Goal: Task Accomplishment & Management: Use online tool/utility

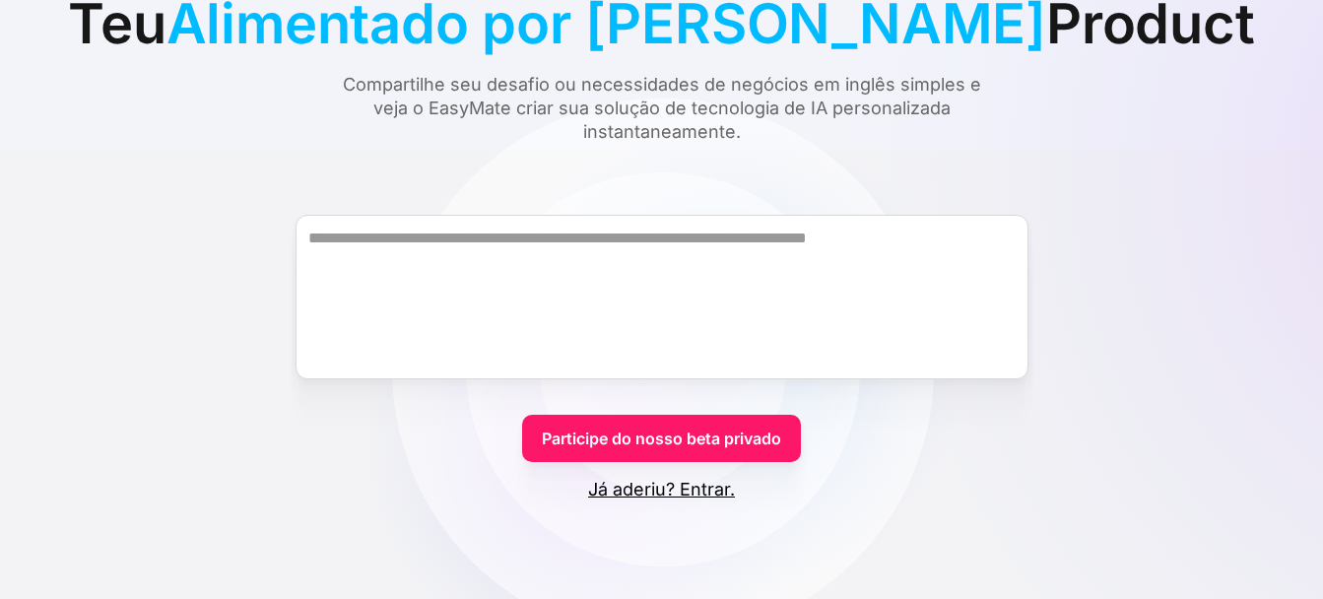
scroll to position [394, 0]
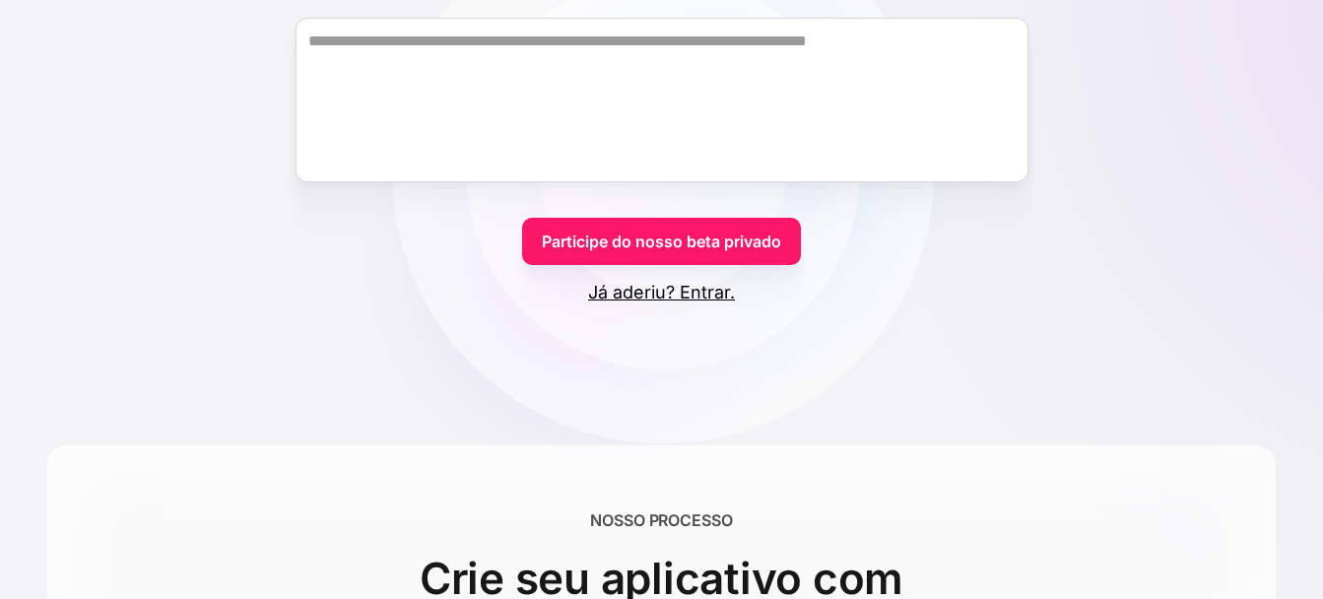
click at [702, 294] on link "Já aderiu? Entrar." at bounding box center [661, 293] width 147 height 24
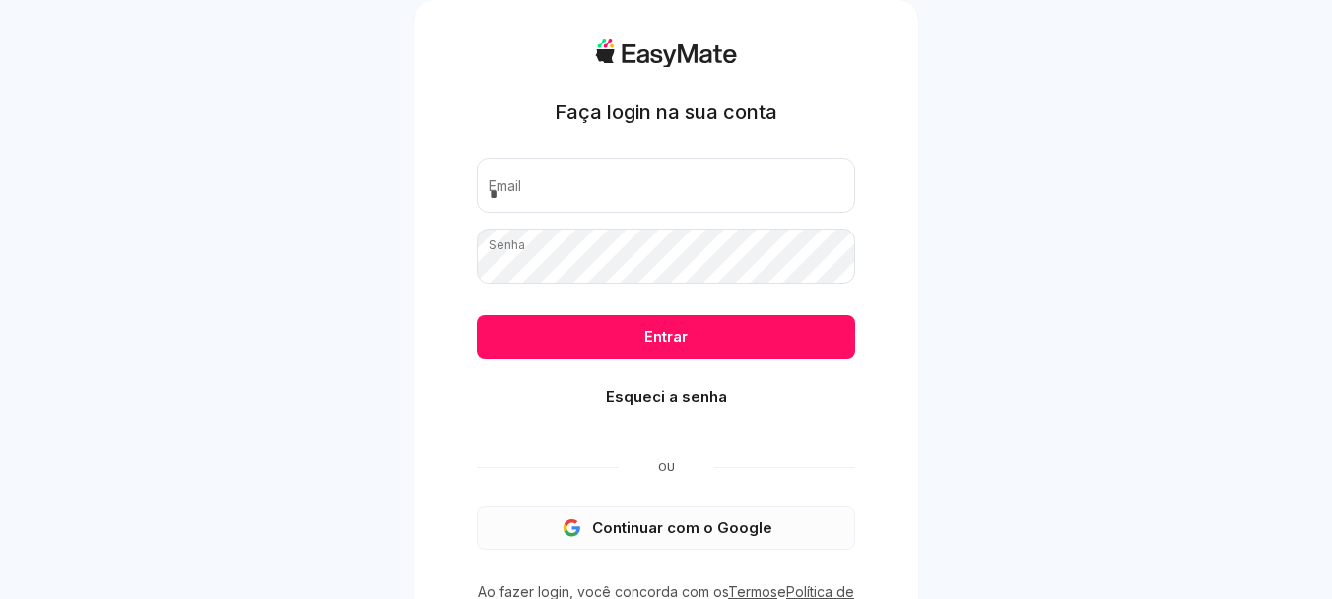
click at [632, 529] on font "Continuar com o Google" at bounding box center [682, 528] width 180 height 18
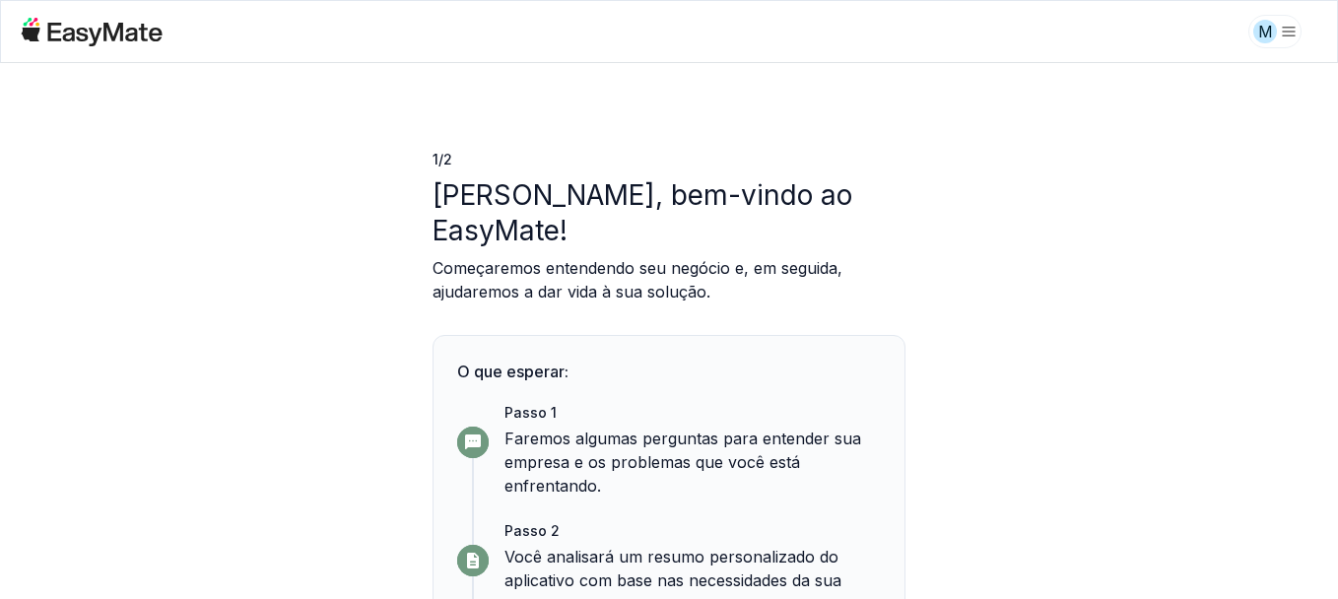
scroll to position [219, 0]
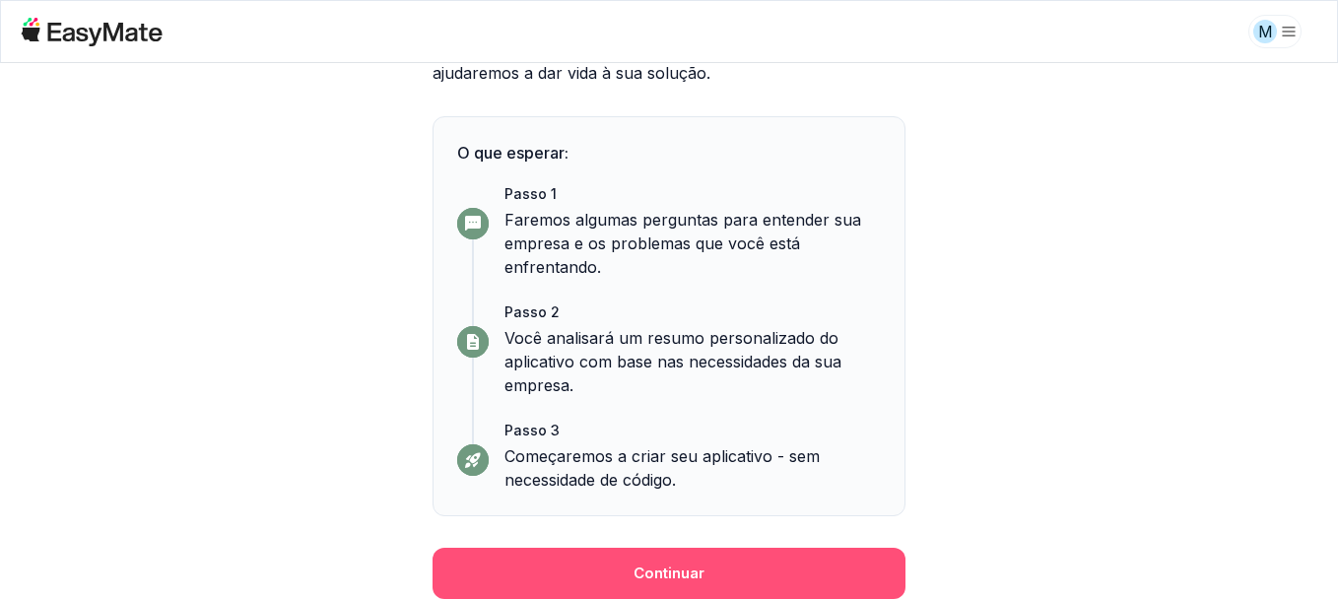
click at [661, 560] on button "Continuar" at bounding box center [669, 573] width 473 height 51
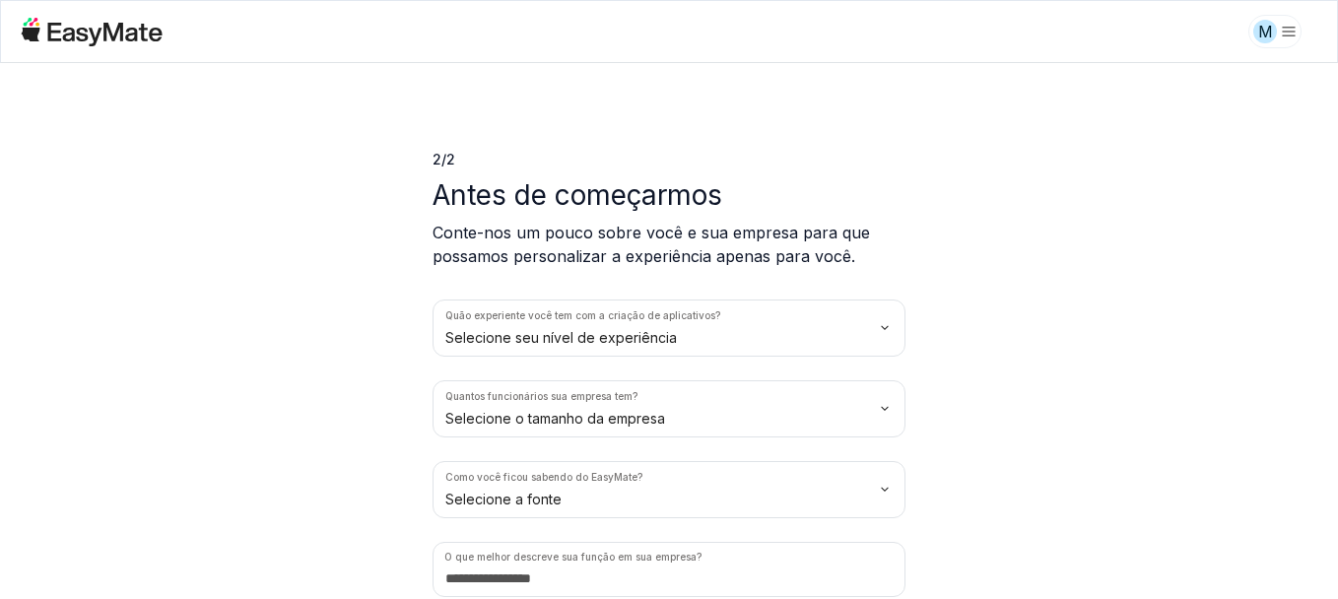
scroll to position [81, 0]
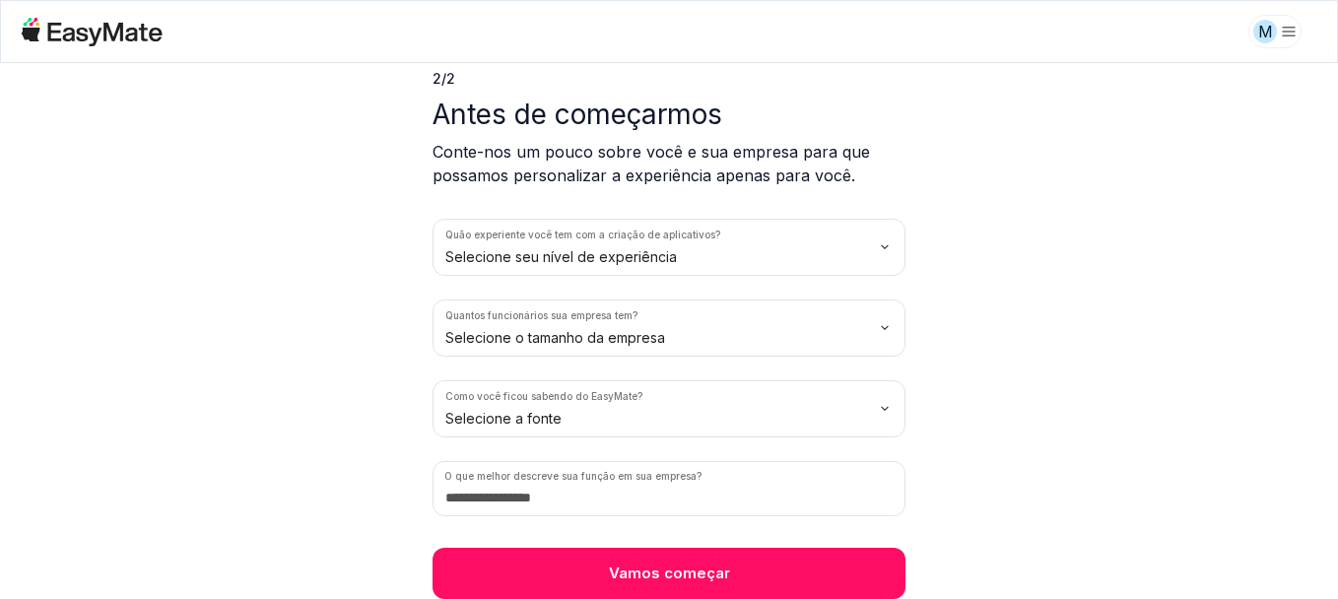
click at [876, 250] on html "M 2 / 2 Antes de começarmos Conte-nos um pouco sobre você e sua empresa para qu…" at bounding box center [669, 299] width 1338 height 599
click at [877, 333] on html "M 2 / 2 Antes de começarmos Conte-nos um pouco sobre você e sua empresa para qu…" at bounding box center [669, 299] width 1338 height 599
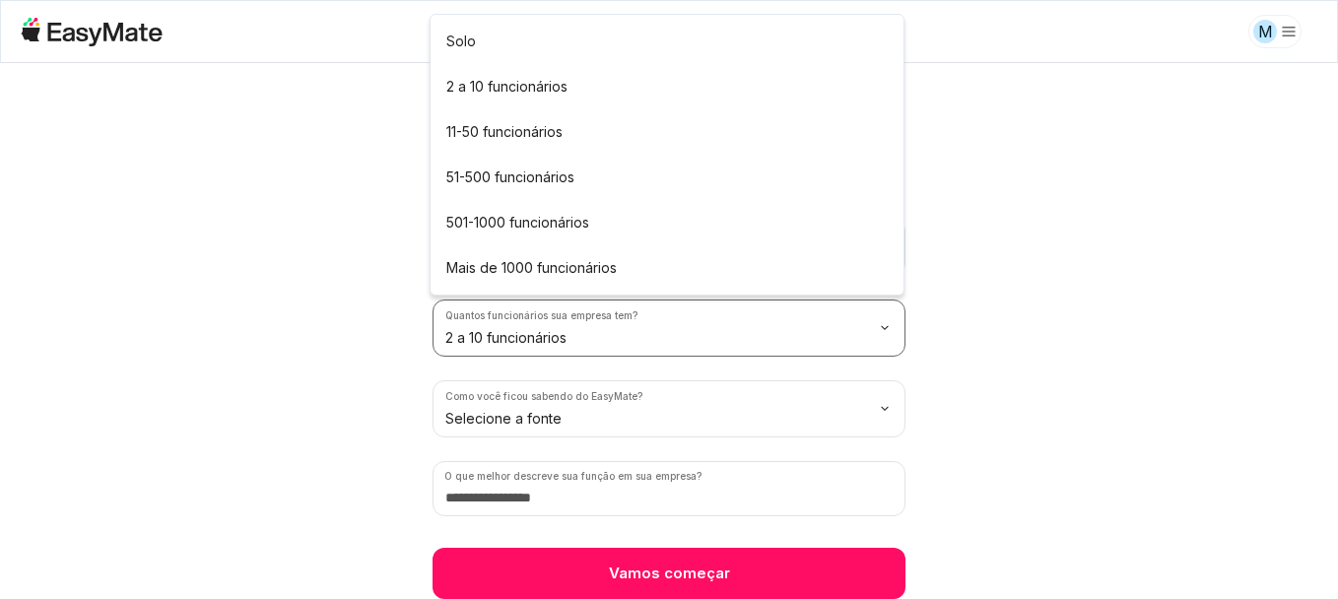
click at [890, 315] on html "M 2 / 2 Antes de começarmos Conte-nos um pouco sobre você e sua empresa para qu…" at bounding box center [669, 299] width 1338 height 599
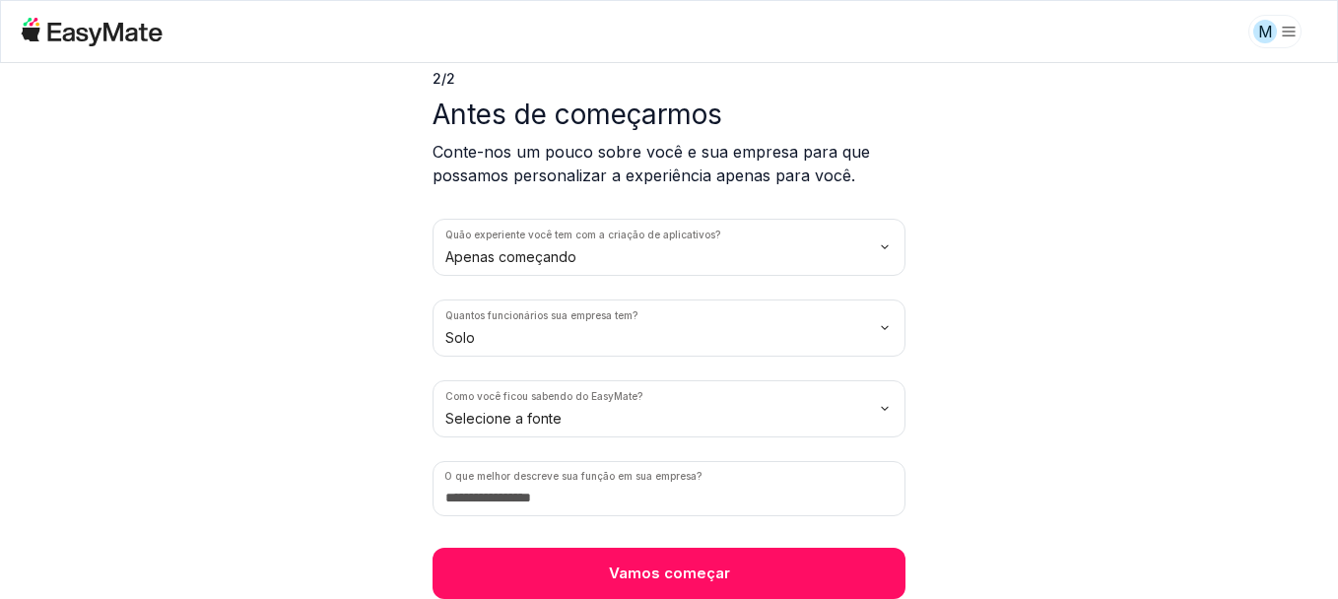
click at [873, 399] on html "M 2 / 2 Antes de começarmos Conte-nos um pouco sobre você e sua empresa para qu…" at bounding box center [669, 299] width 1338 height 599
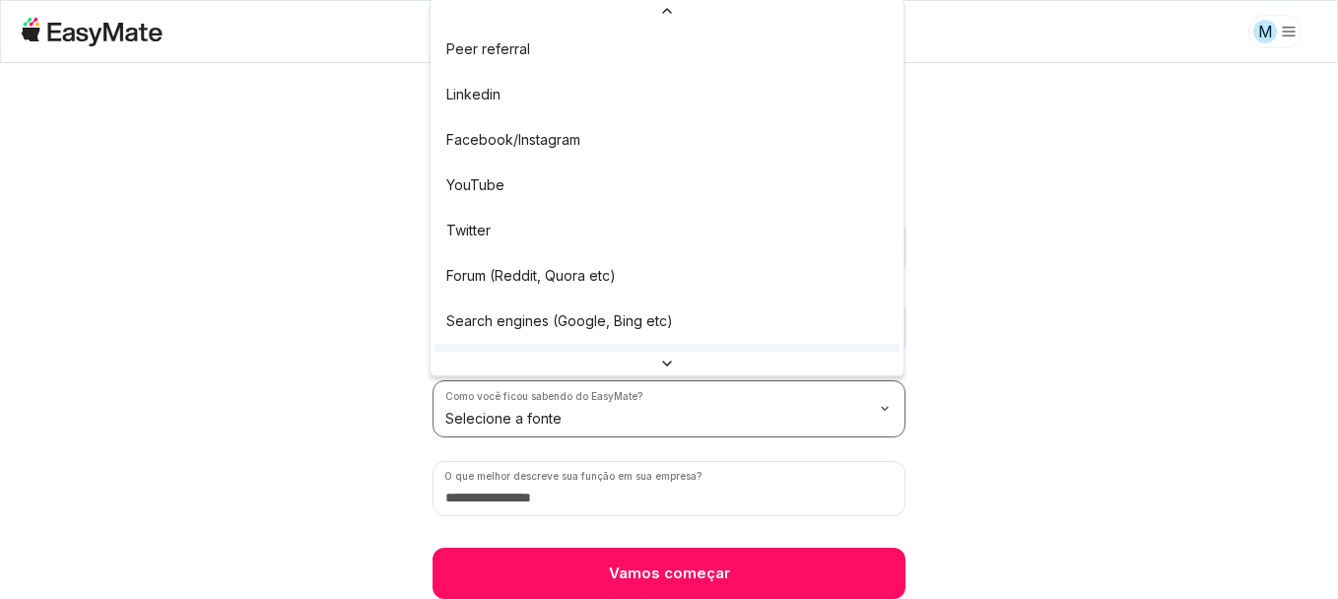
scroll to position [83, 0]
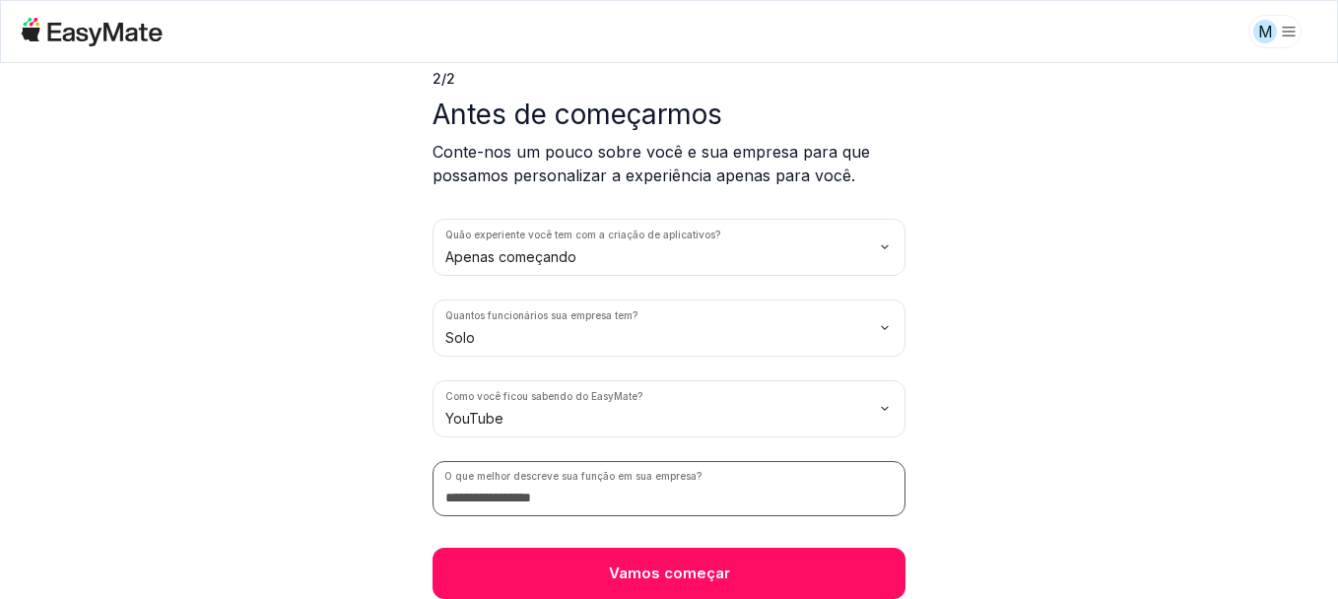
click at [736, 493] on input at bounding box center [669, 488] width 473 height 55
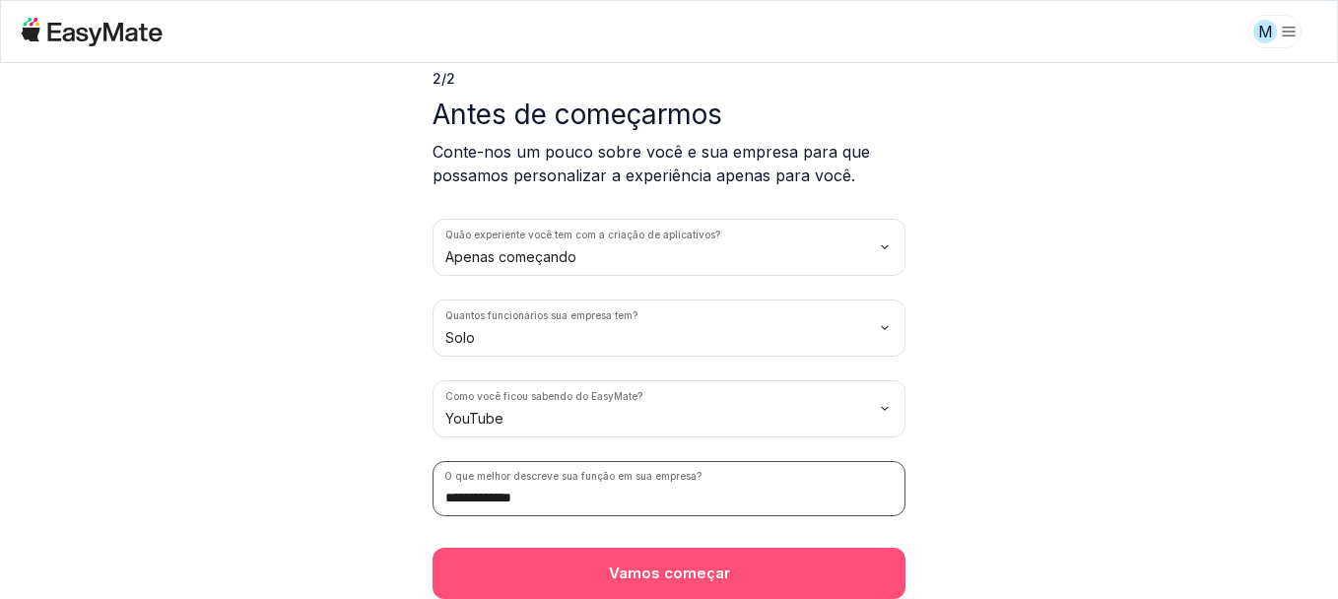
type input "**********"
click at [694, 560] on button "Vamos começar" at bounding box center [669, 573] width 473 height 51
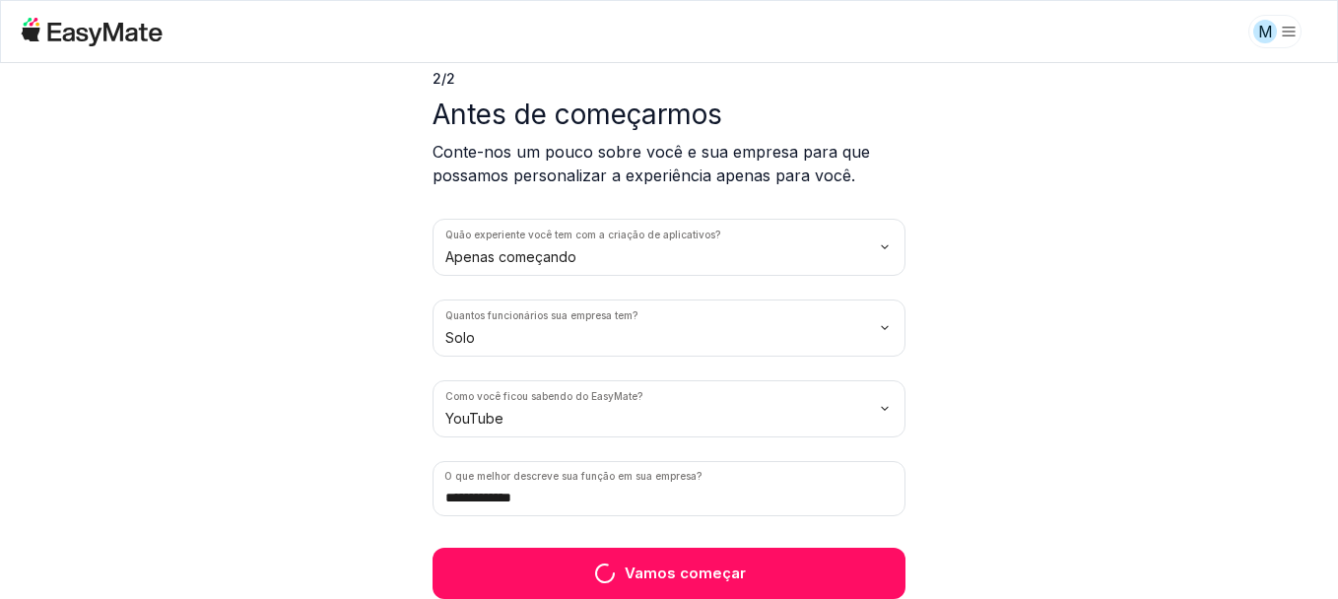
click at [672, 555] on div "**********" at bounding box center [669, 290] width 473 height 617
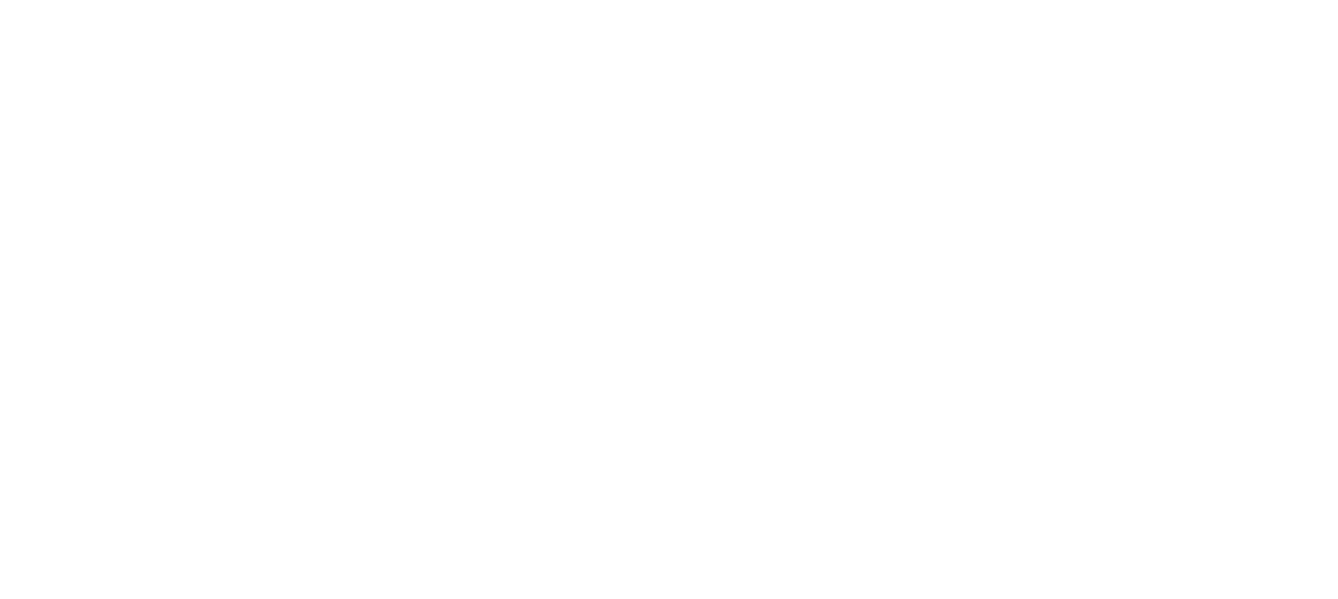
click at [1121, 106] on body at bounding box center [669, 299] width 1338 height 599
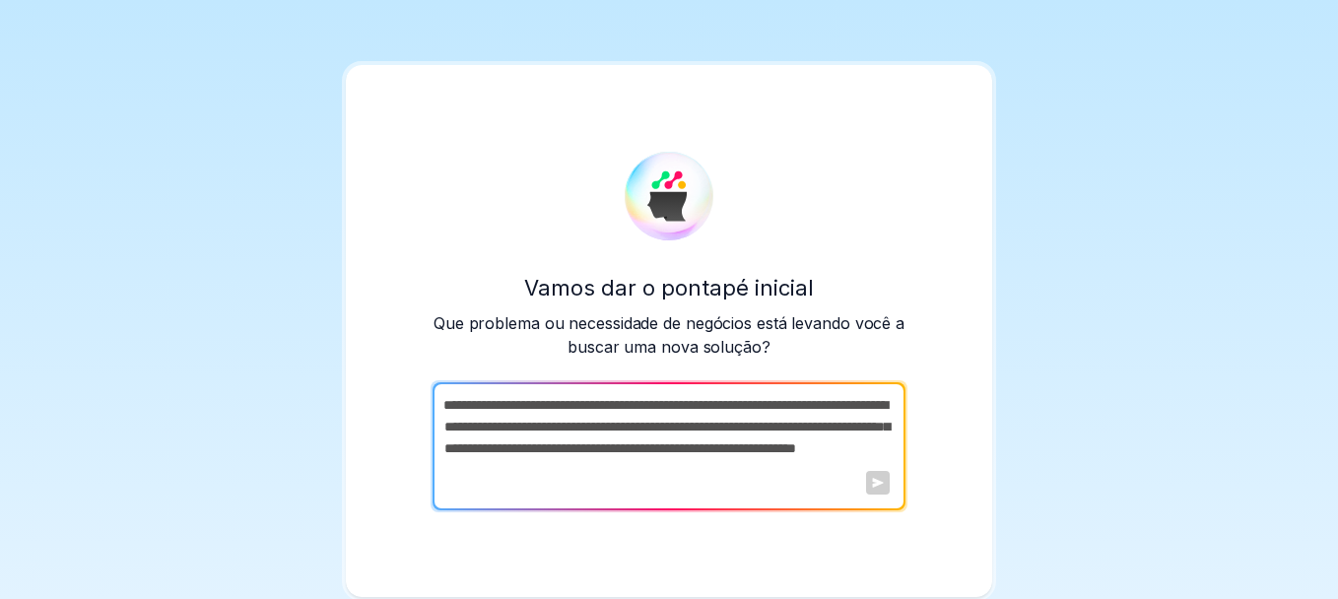
click at [555, 428] on textarea at bounding box center [667, 446] width 469 height 128
click at [572, 403] on textarea at bounding box center [667, 446] width 469 height 128
click at [309, 240] on div "Vamos dar o pontapé inicial Que problema ou necessidade de negócios está levand…" at bounding box center [669, 299] width 1338 height 599
click at [536, 386] on textarea at bounding box center [667, 446] width 469 height 128
click at [573, 430] on textarea at bounding box center [667, 446] width 469 height 128
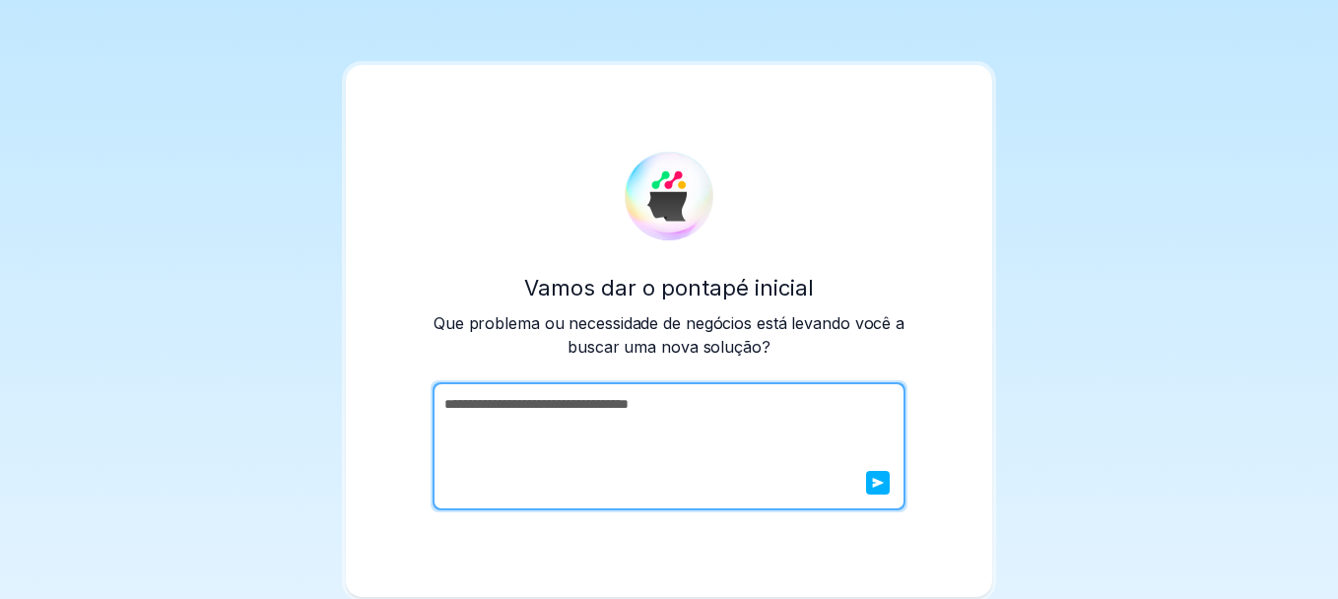
type textarea "**********"
click at [878, 482] on icon "submit" at bounding box center [878, 483] width 11 height 10
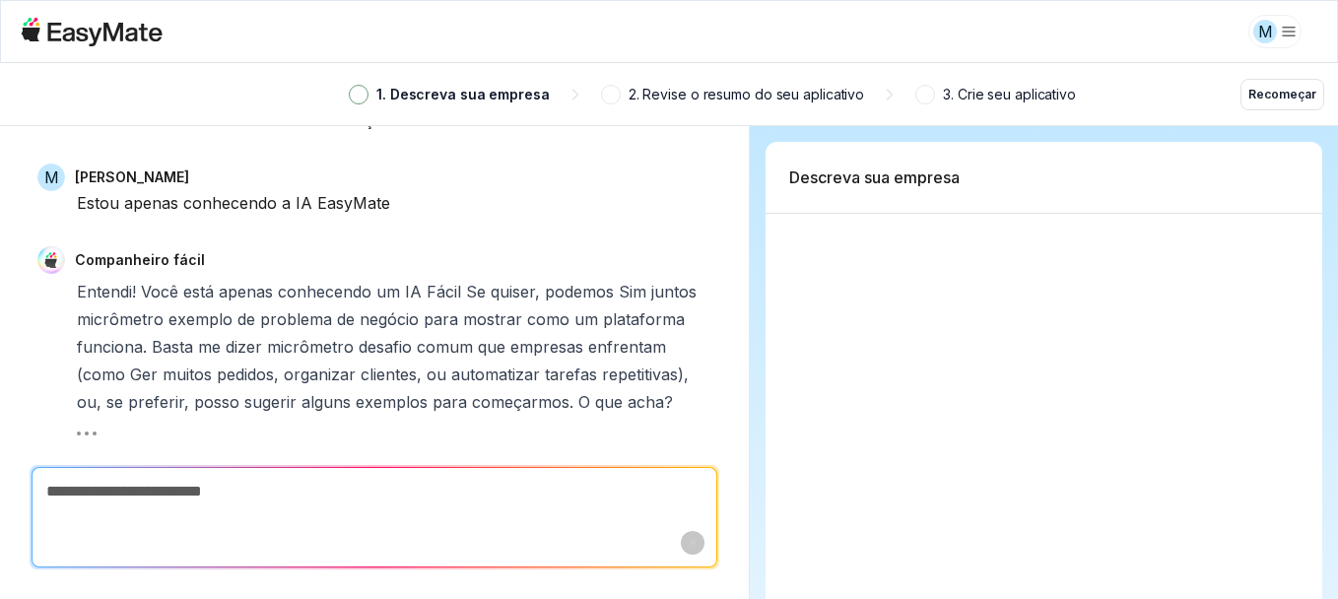
type textarea "*"
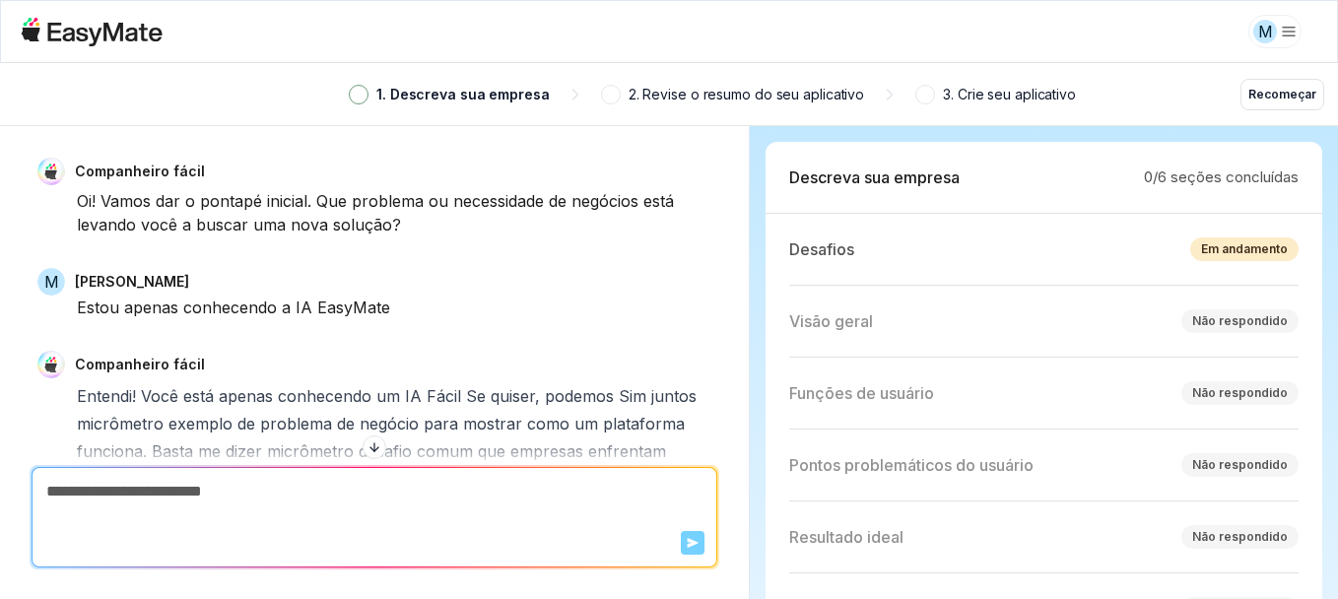
click at [963, 97] on p "3. Crie seu aplicativo" at bounding box center [1009, 95] width 133 height 22
click at [351, 100] on div at bounding box center [359, 95] width 20 height 20
click at [355, 100] on span at bounding box center [359, 95] width 12 height 12
